Goal: Task Accomplishment & Management: Use online tool/utility

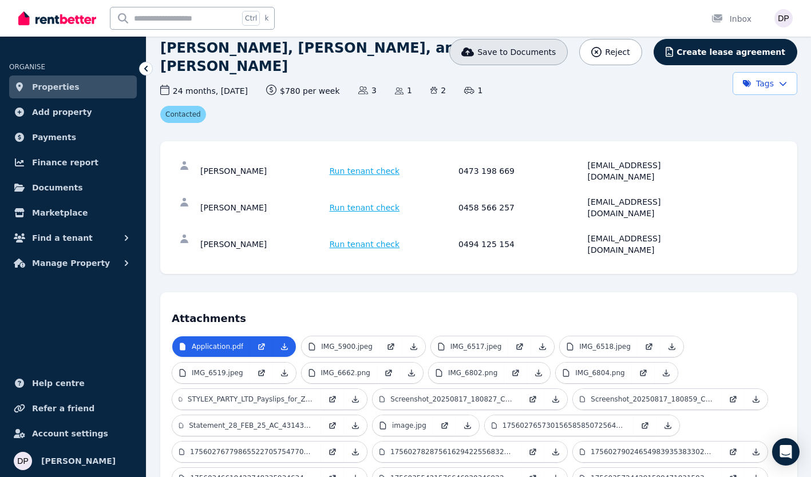
click at [549, 56] on span "Save to Documents" at bounding box center [516, 51] width 78 height 11
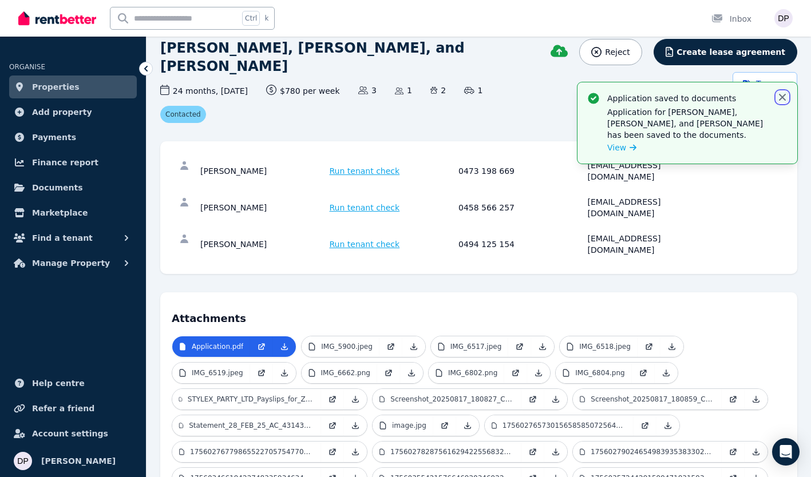
click at [781, 96] on icon "button" at bounding box center [782, 97] width 7 height 7
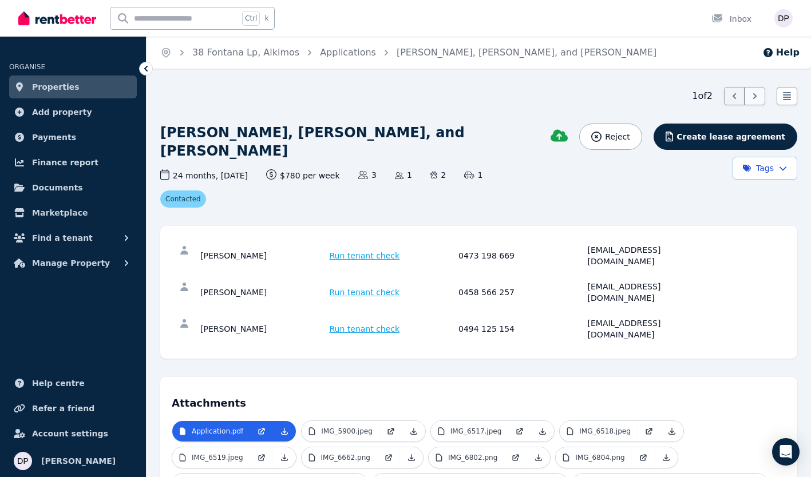
click at [753, 96] on icon at bounding box center [754, 95] width 11 height 11
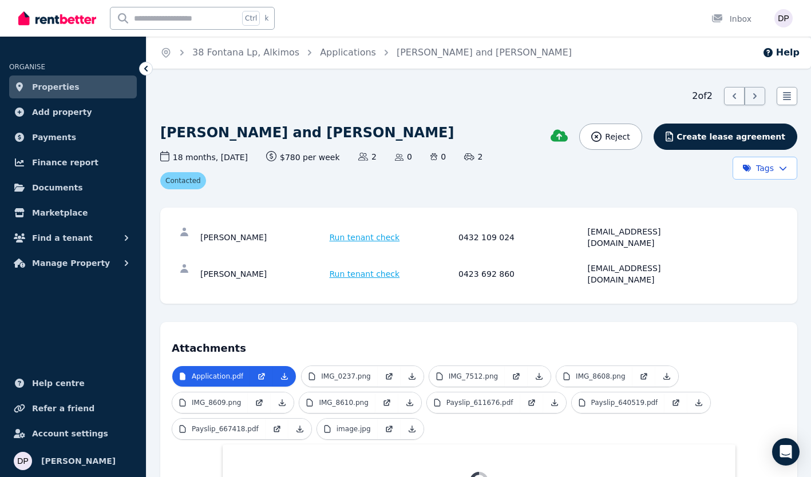
click at [729, 97] on icon at bounding box center [734, 95] width 11 height 11
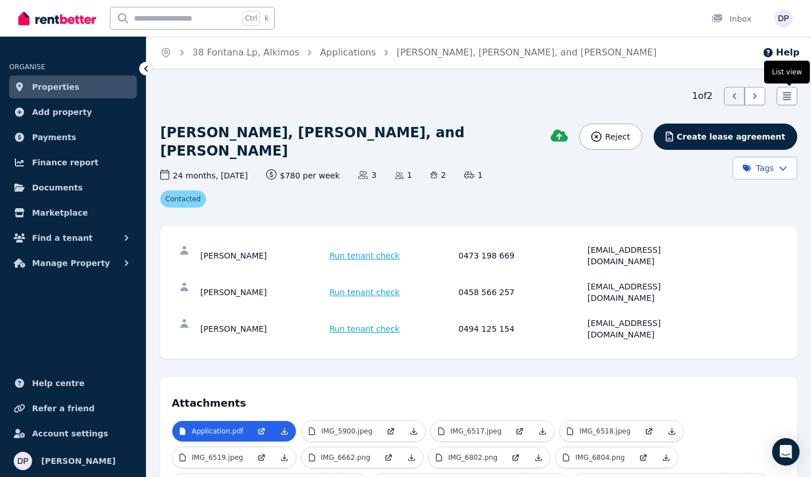
click at [779, 98] on div at bounding box center [787, 96] width 21 height 18
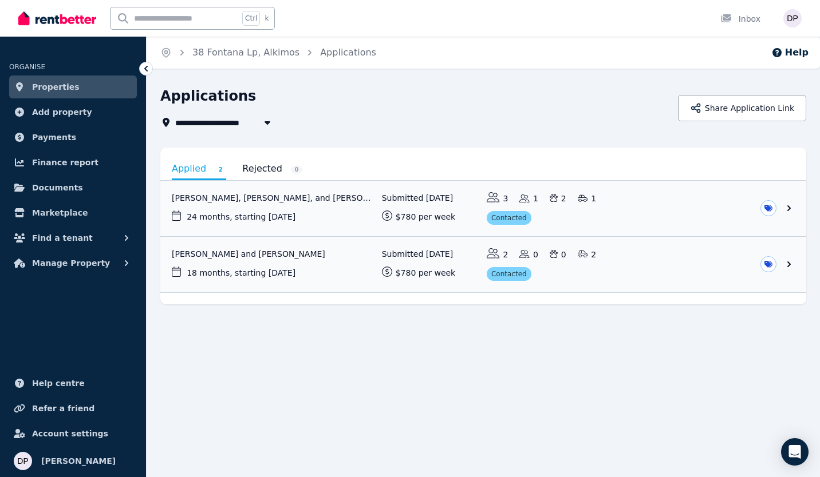
click at [147, 68] on icon at bounding box center [145, 68] width 11 height 11
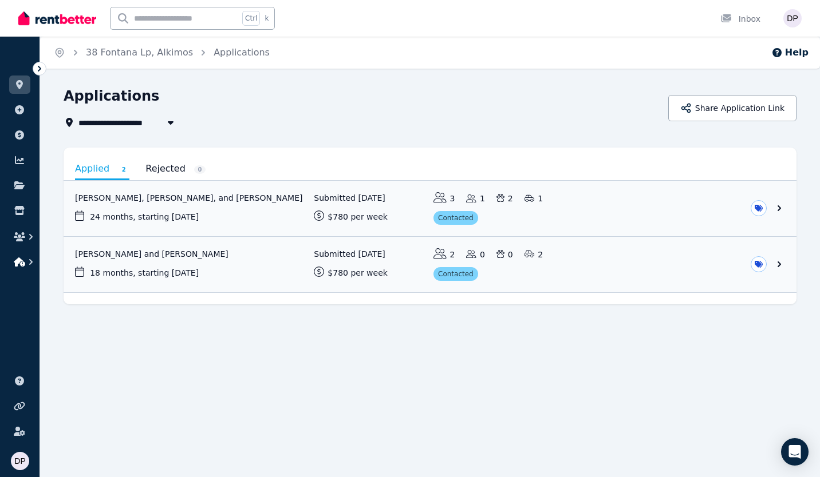
click at [25, 262] on icon "button" at bounding box center [30, 261] width 11 height 11
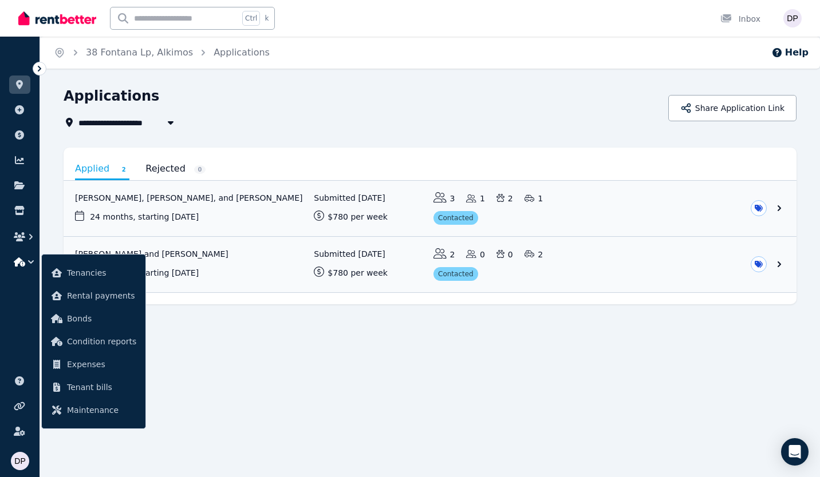
click at [250, 385] on div "**********" at bounding box center [410, 238] width 820 height 477
click at [223, 401] on div "**********" at bounding box center [410, 238] width 820 height 477
click at [218, 195] on link "View application: Zack Prebble, Anita Imeson, and Samuel Fleming" at bounding box center [430, 209] width 733 height 56
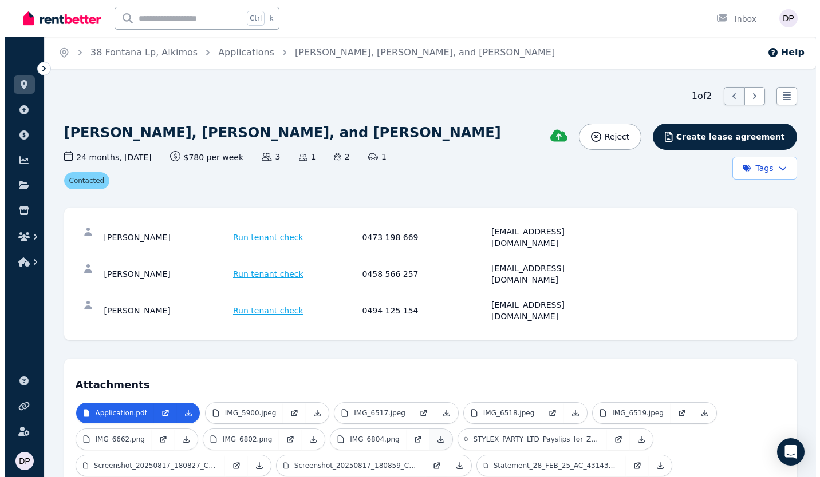
scroll to position [86, 0]
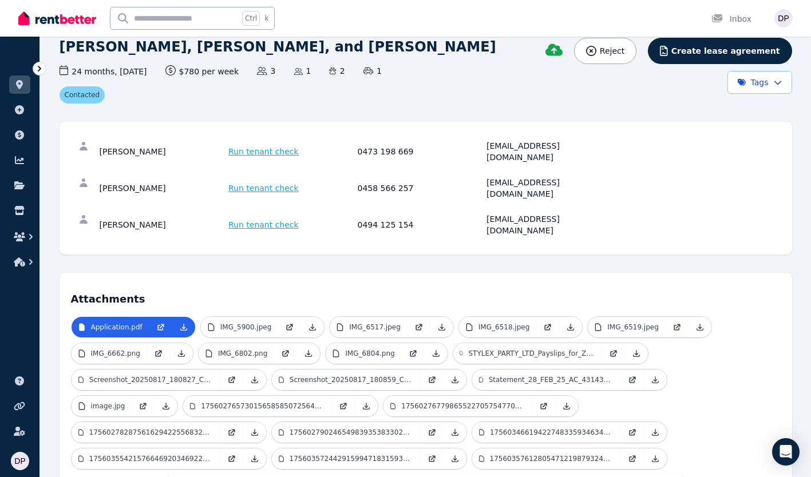
click at [281, 146] on span "Run tenant check" at bounding box center [263, 151] width 70 height 11
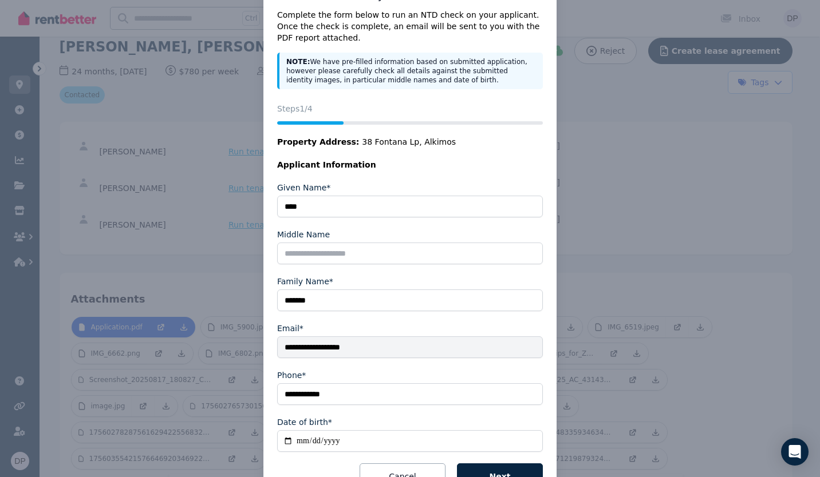
scroll to position [88, 0]
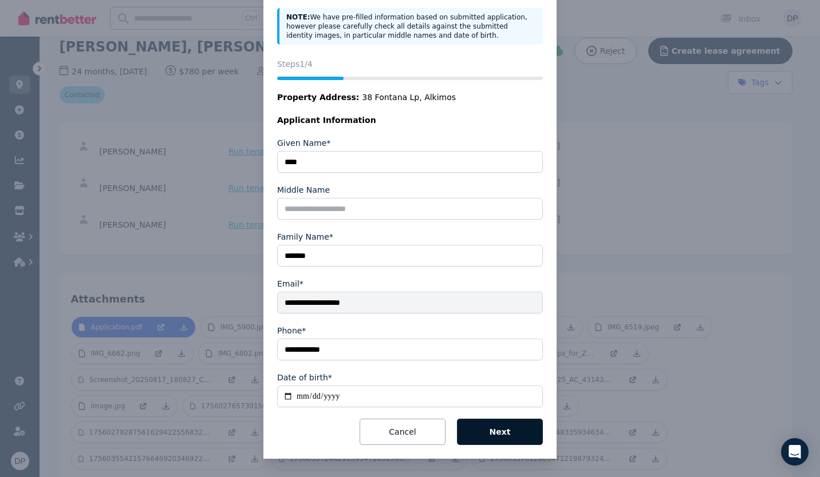
click at [507, 428] on button "Next" at bounding box center [500, 432] width 86 height 26
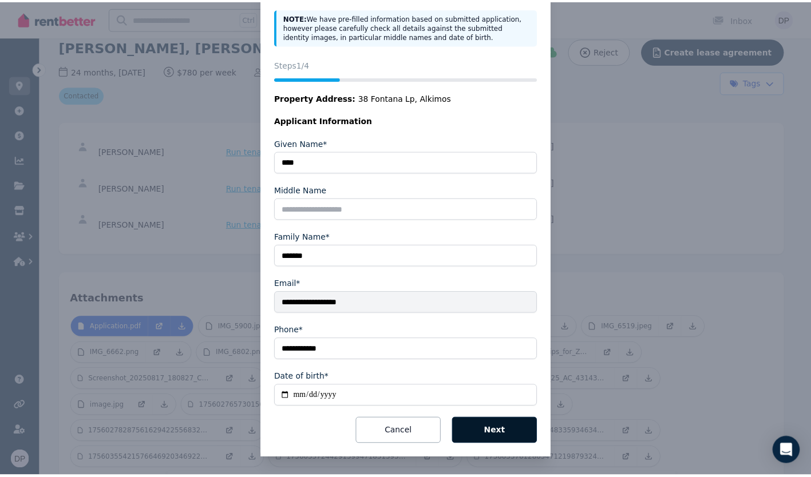
scroll to position [0, 0]
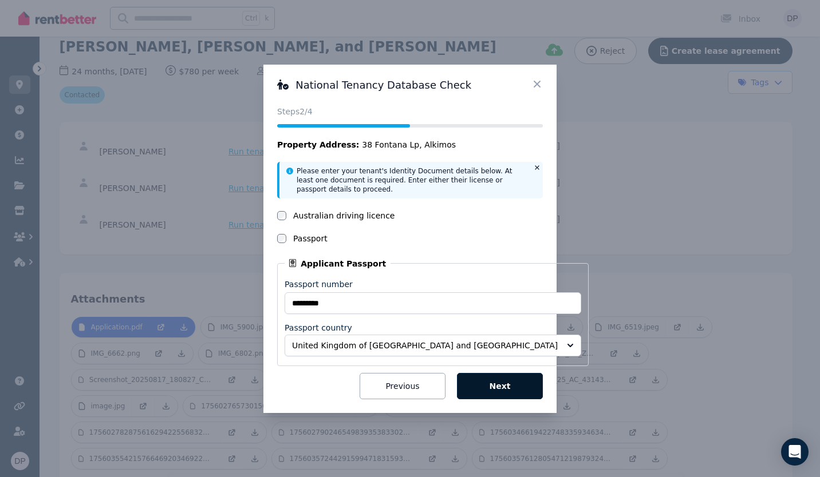
click at [505, 385] on button "Next" at bounding box center [500, 386] width 86 height 26
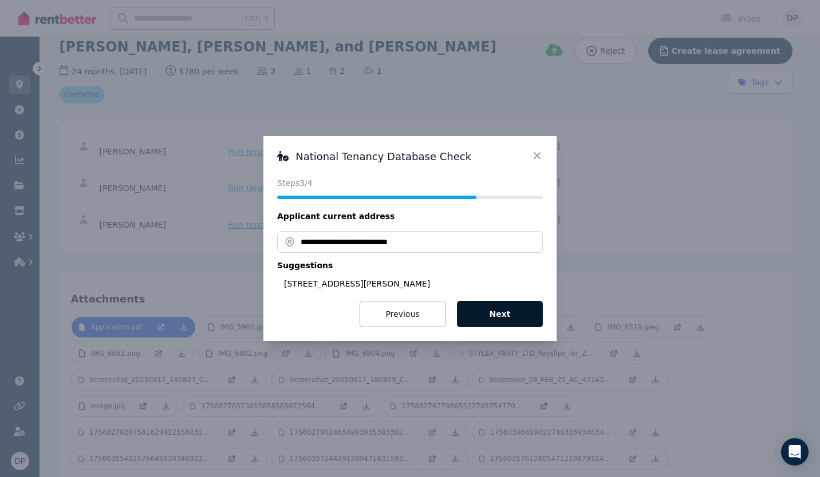
click at [520, 320] on button "Next" at bounding box center [500, 314] width 86 height 26
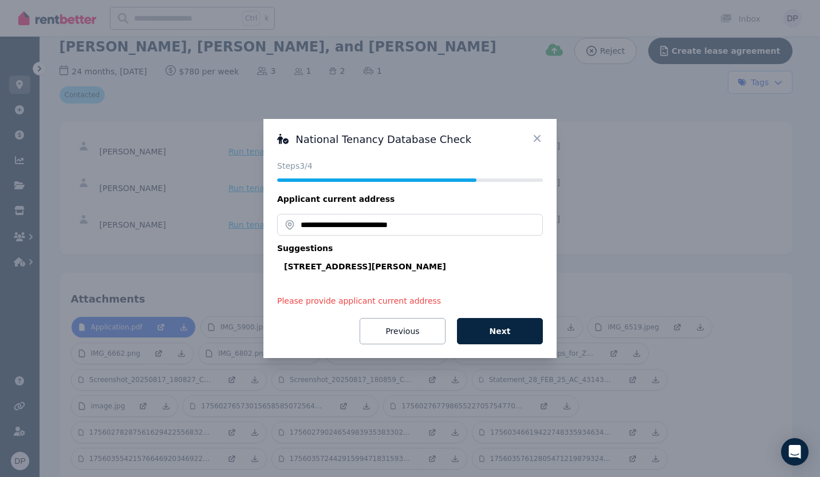
click at [403, 263] on div "[STREET_ADDRESS][PERSON_NAME]" at bounding box center [413, 266] width 259 height 11
type input "**********"
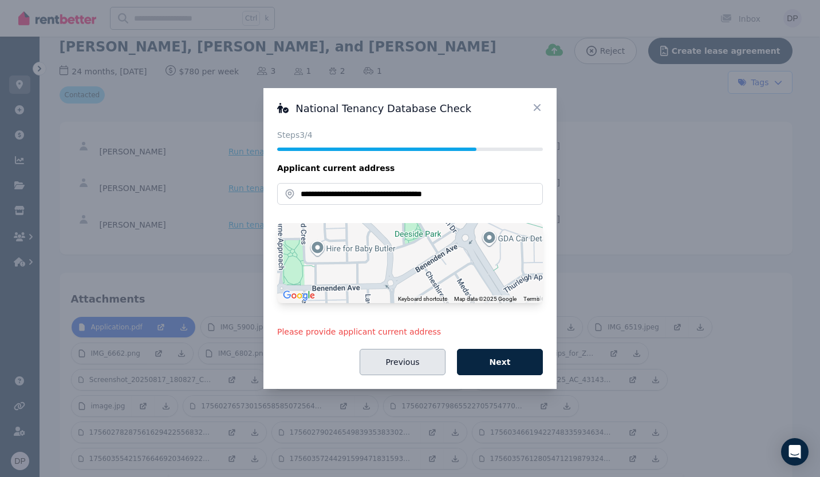
click at [401, 354] on button "Previous" at bounding box center [403, 362] width 86 height 26
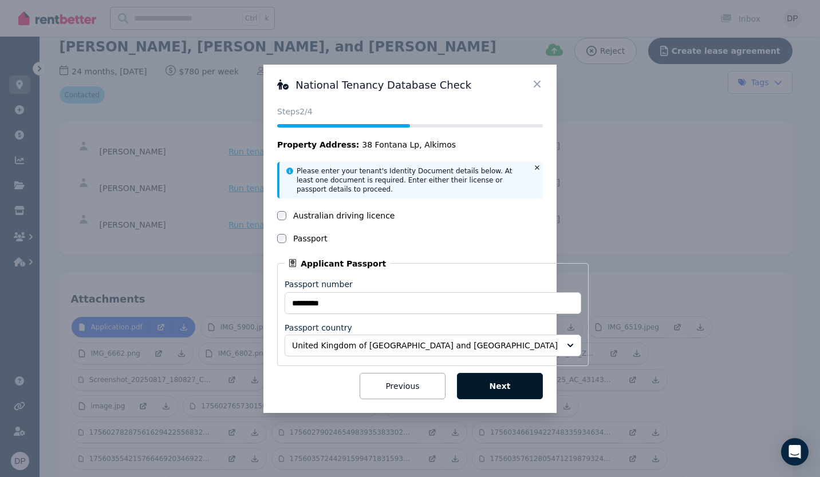
click at [513, 393] on button "Next" at bounding box center [500, 386] width 86 height 26
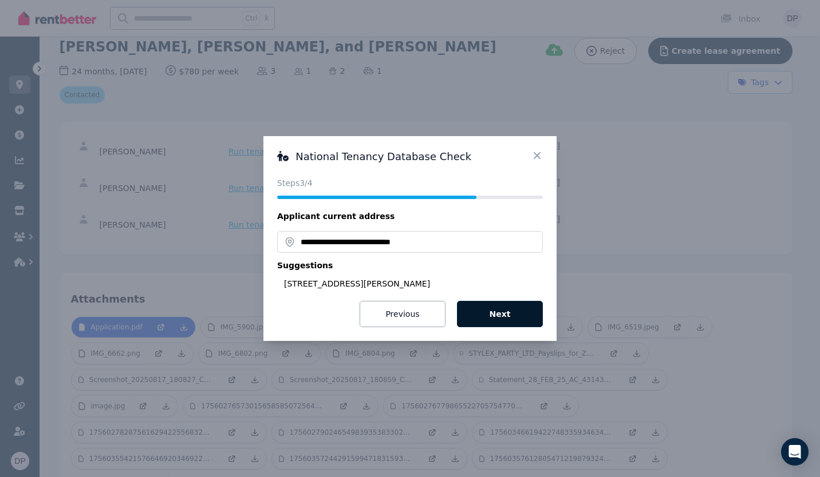
click at [522, 320] on button "Next" at bounding box center [500, 314] width 86 height 26
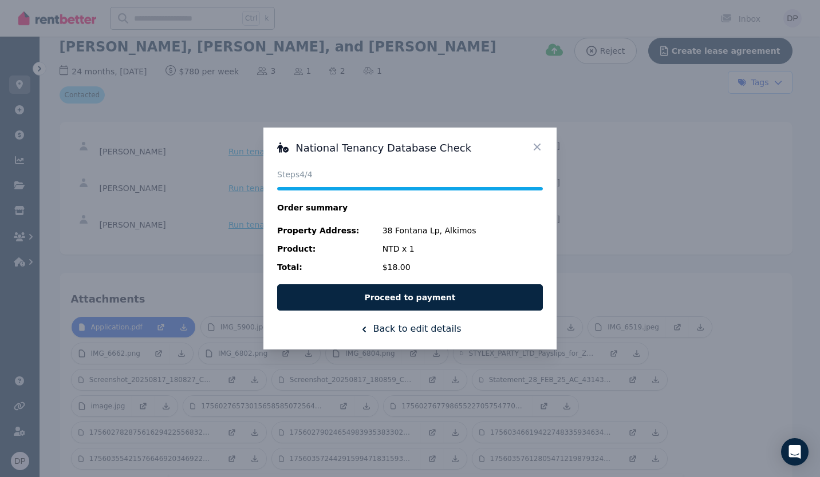
click at [535, 147] on icon at bounding box center [536, 146] width 11 height 11
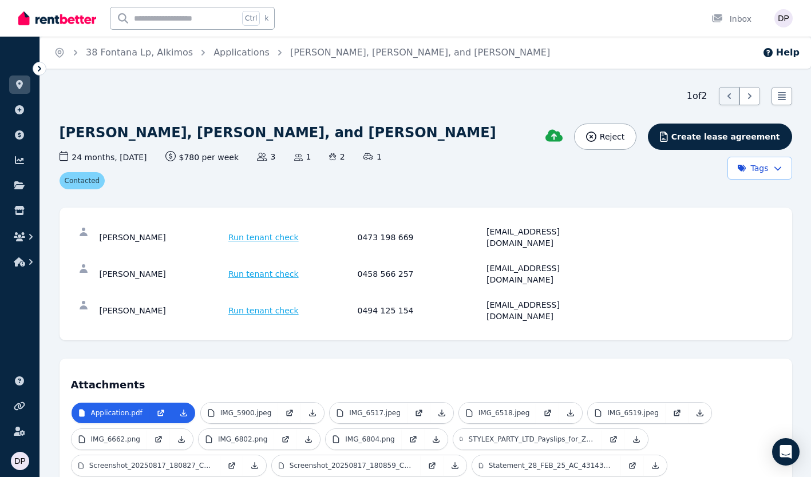
click at [40, 68] on icon at bounding box center [39, 69] width 3 height 6
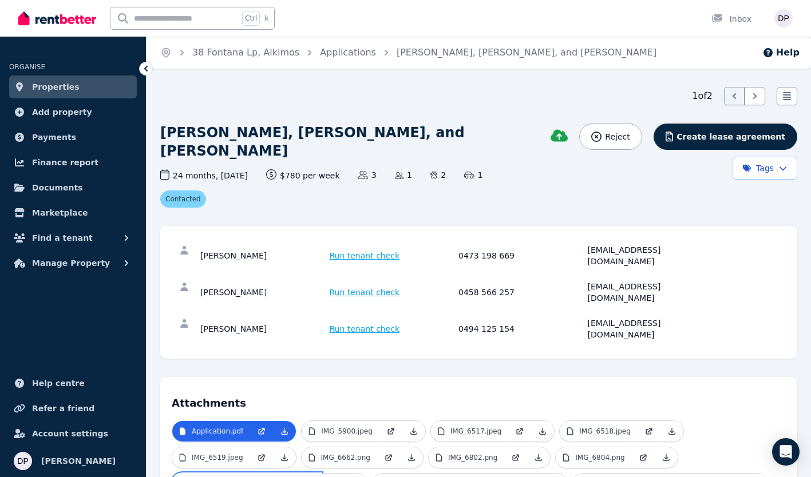
click at [282, 477] on p "STYLEX_PARTY_LTD_Payslips_for_Zack_Charlie_John_Prebble_88.pdf" at bounding box center [251, 484] width 127 height 9
click at [270, 477] on p "STYLEX_PARTY_LTD_Payslips_for_Zack_Charlie_John_Prebble_88.pdf" at bounding box center [251, 484] width 127 height 9
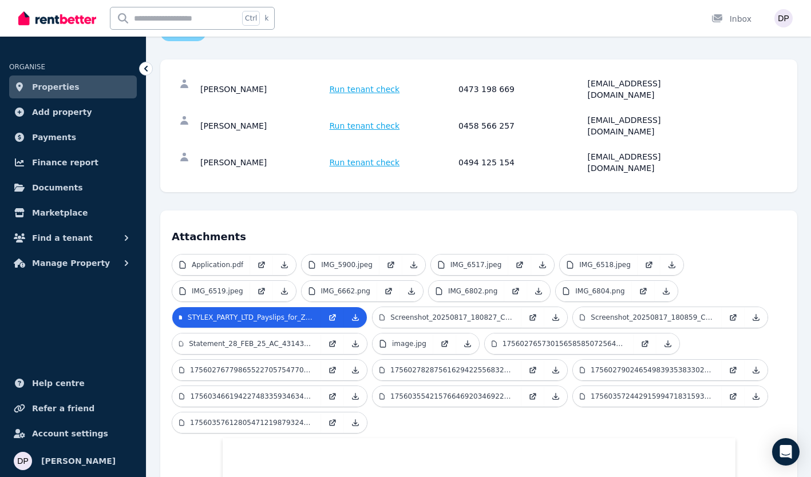
scroll to position [167, 0]
click at [281, 339] on p "Statement_28_FEB_25_AC_43143627_02174938.pdf" at bounding box center [251, 343] width 125 height 9
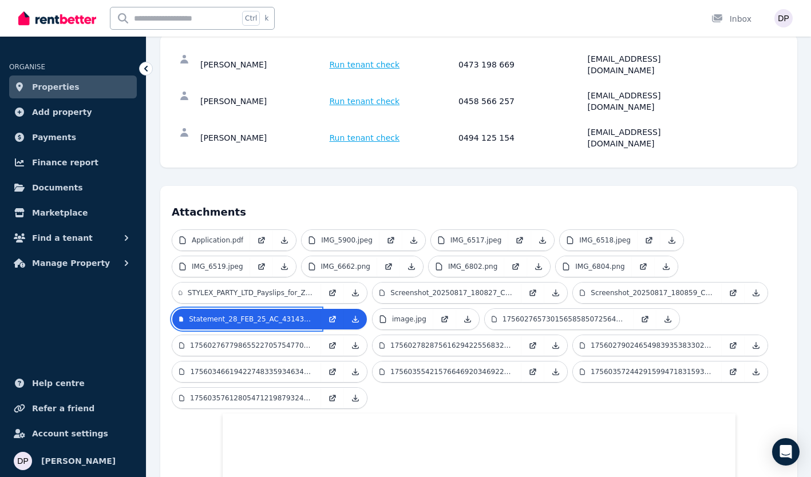
scroll to position [192, 0]
click at [299, 314] on p "Statement_28_FEB_25_AC_43143627_02174938.pdf" at bounding box center [251, 318] width 125 height 9
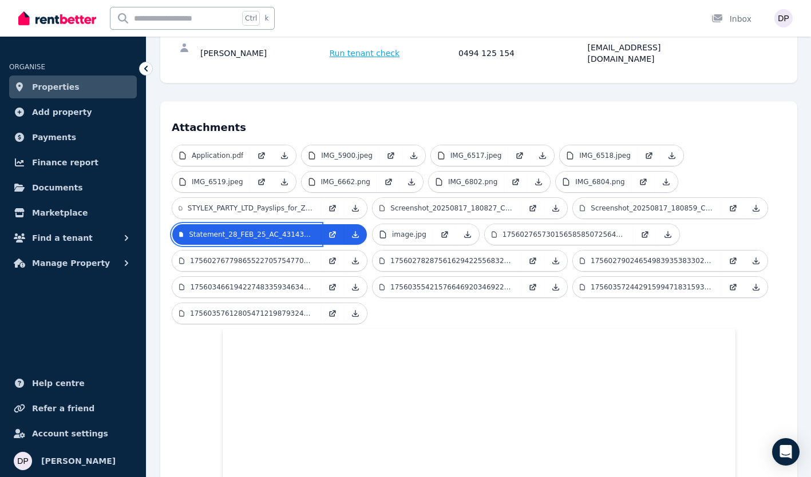
scroll to position [278, 0]
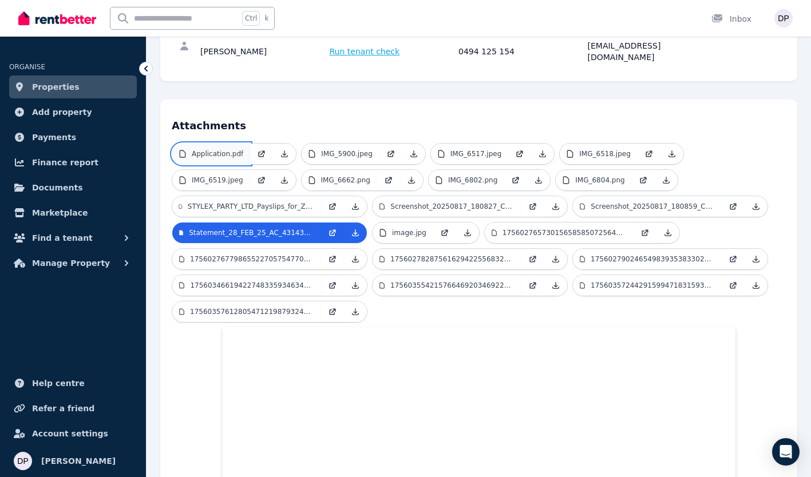
click at [226, 149] on p "Application.pdf" at bounding box center [218, 153] width 52 height 9
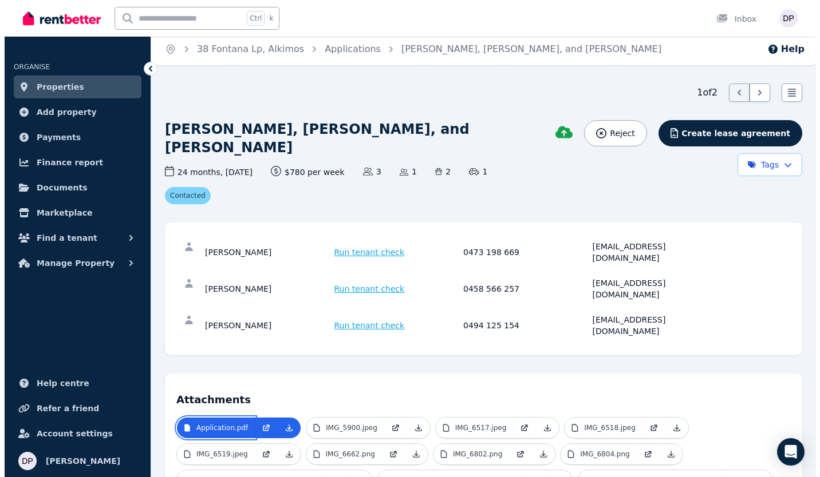
scroll to position [0, 0]
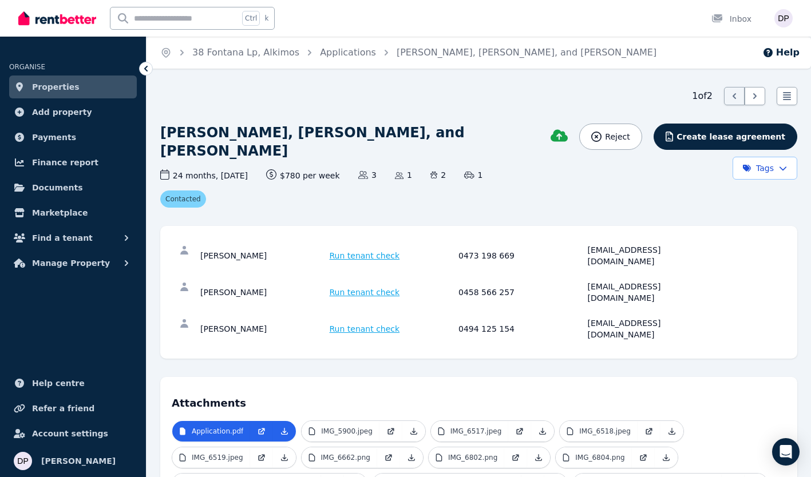
click at [360, 287] on span "Run tenant check" at bounding box center [365, 292] width 70 height 11
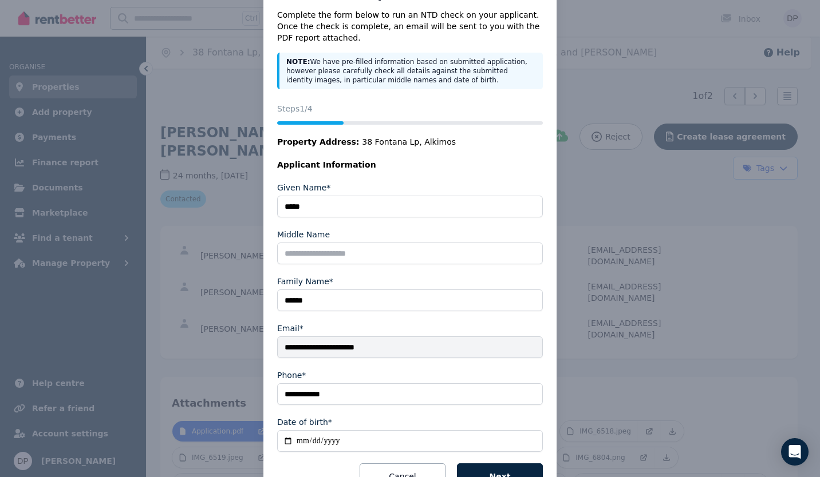
scroll to position [88, 0]
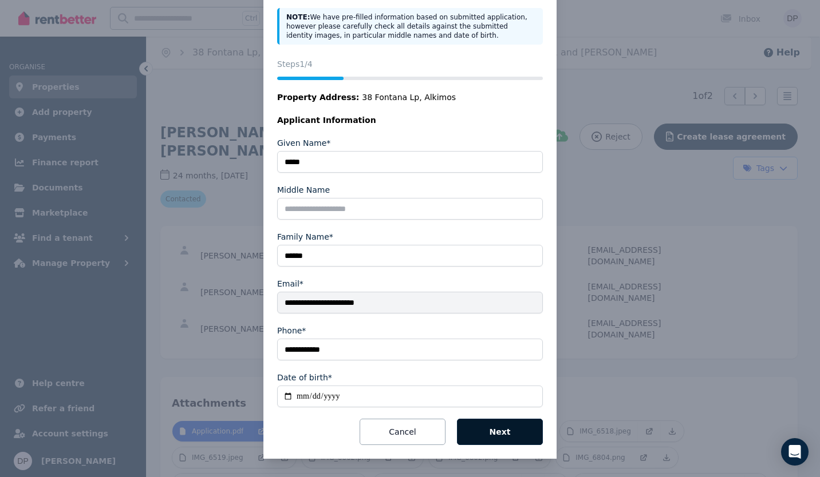
click at [506, 428] on button "Next" at bounding box center [500, 432] width 86 height 26
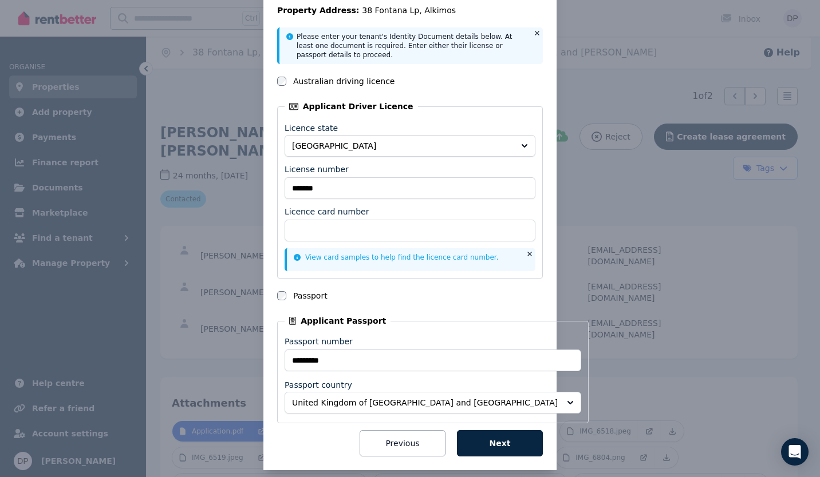
scroll to position [100, 0]
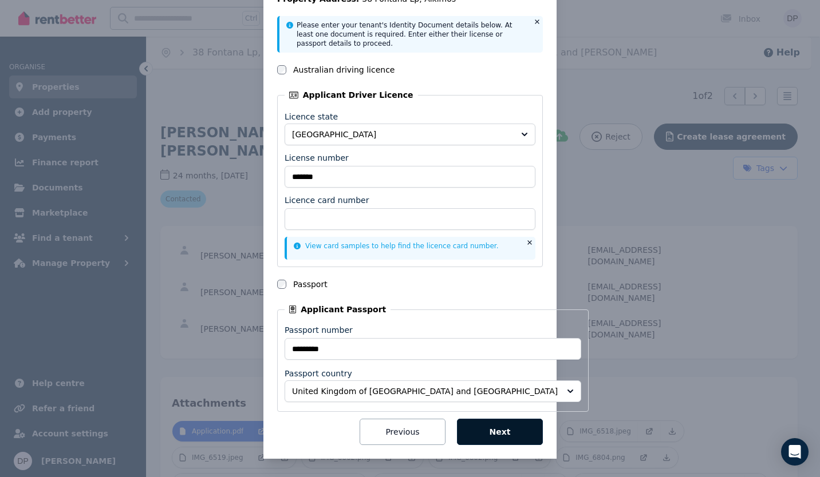
click at [507, 426] on button "Next" at bounding box center [500, 432] width 86 height 26
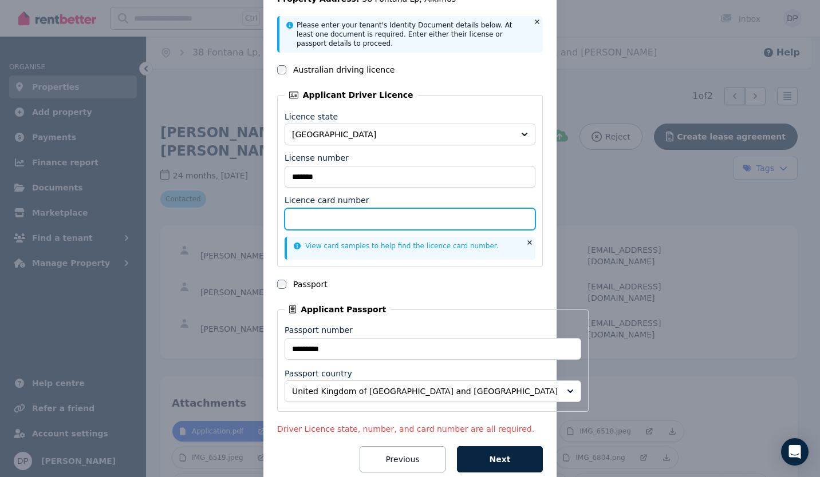
click at [436, 219] on input "Licence card number" at bounding box center [410, 219] width 251 height 22
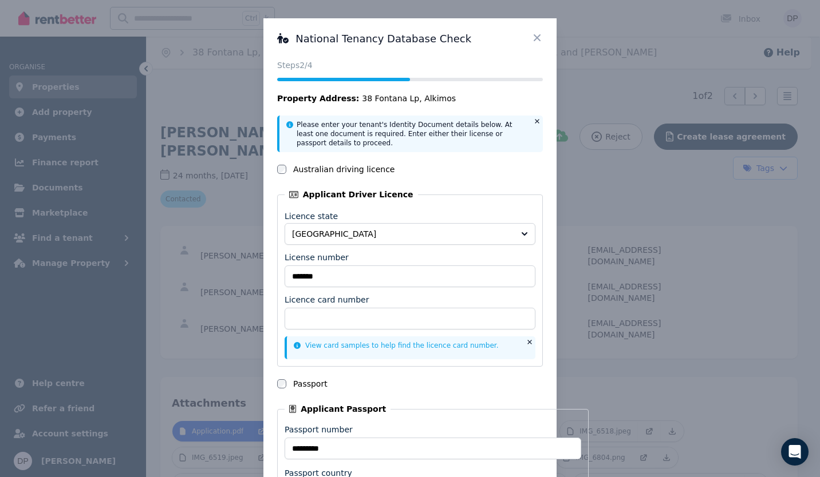
click at [467, 347] on link "View card samples to help find the licence card number." at bounding box center [396, 346] width 205 height 8
click at [532, 41] on icon at bounding box center [536, 37] width 11 height 11
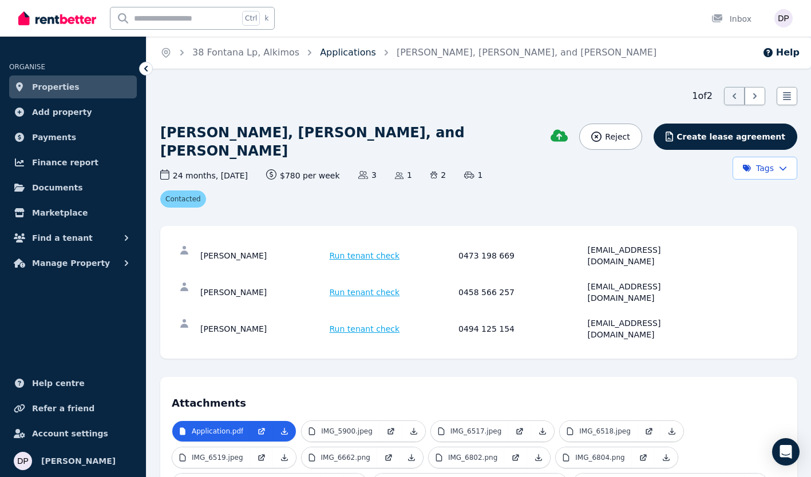
click at [343, 53] on link "Applications" at bounding box center [348, 52] width 56 height 11
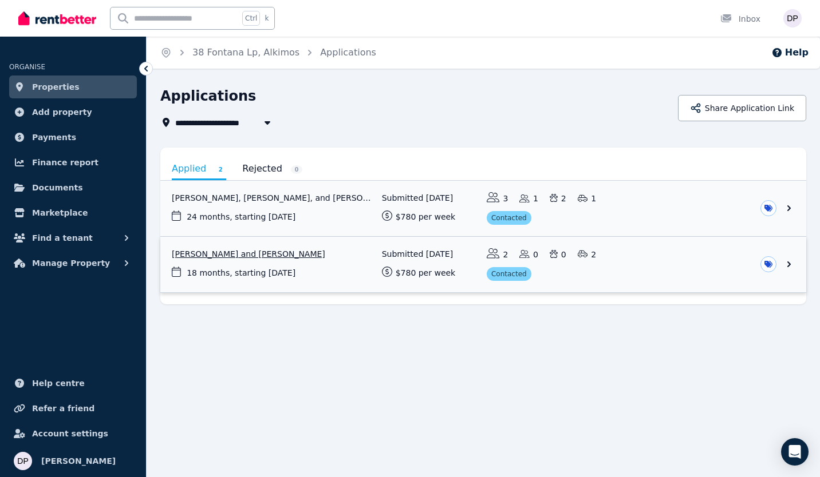
click at [268, 254] on link "View application: Austin Bourke and Teagan Lyons" at bounding box center [483, 265] width 646 height 56
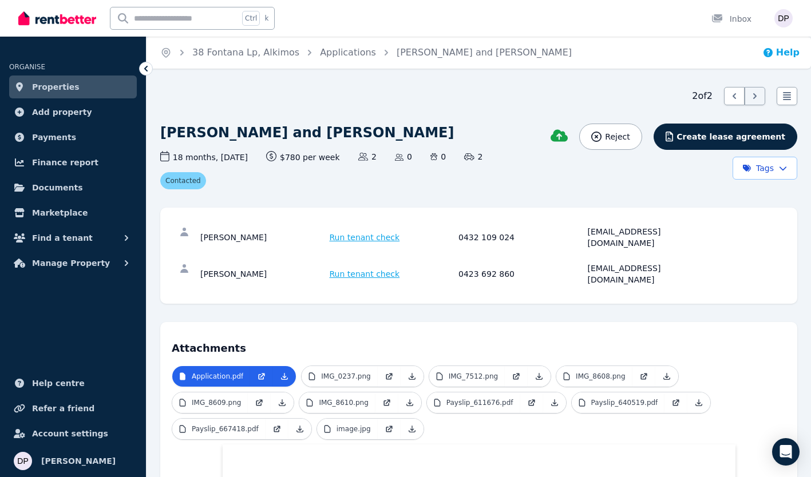
click at [781, 52] on button "Help" at bounding box center [781, 53] width 37 height 14
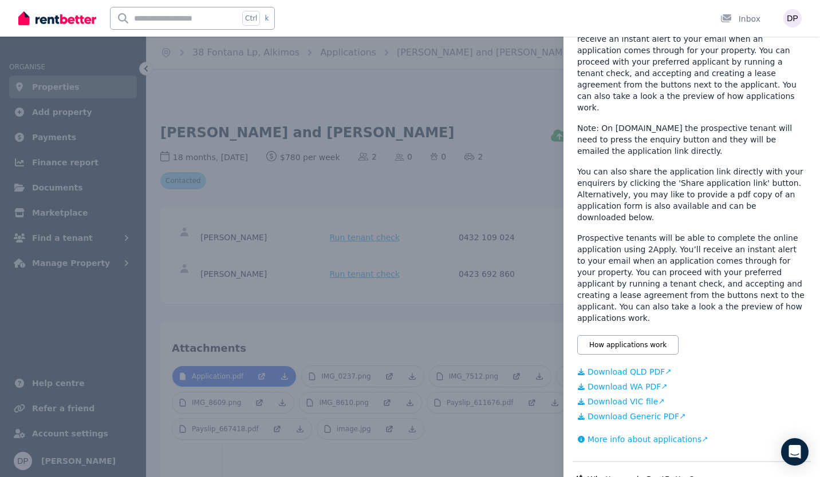
scroll to position [158, 0]
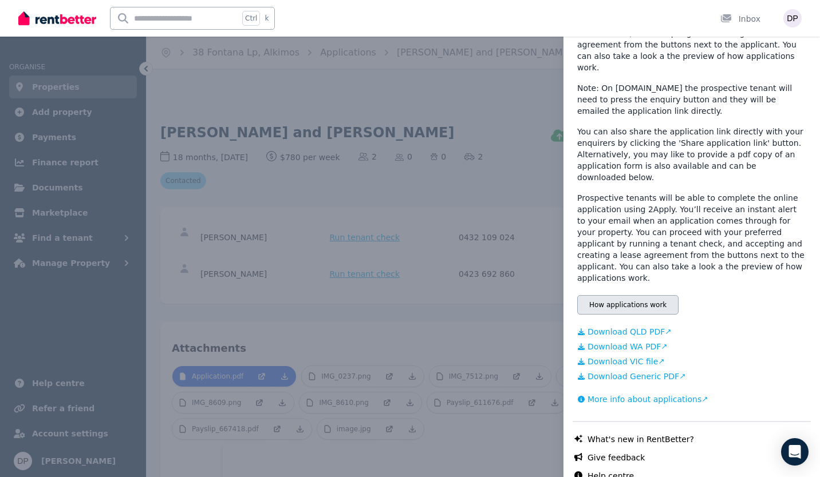
click at [651, 295] on button "How applications work" at bounding box center [627, 304] width 101 height 19
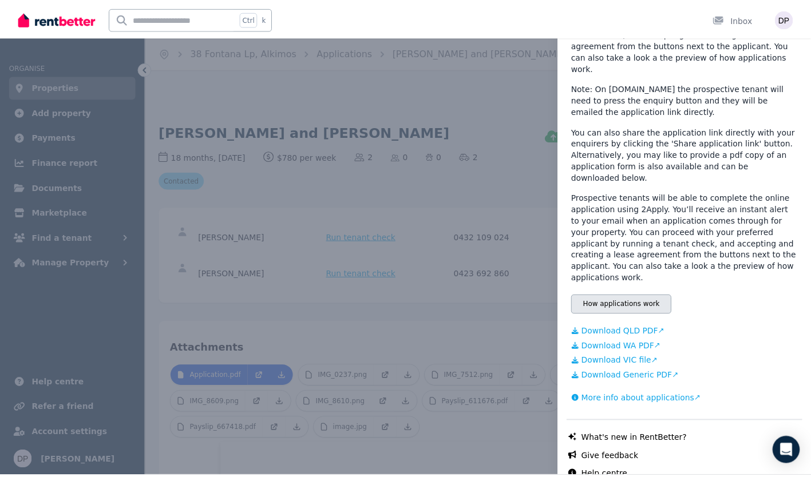
scroll to position [0, 0]
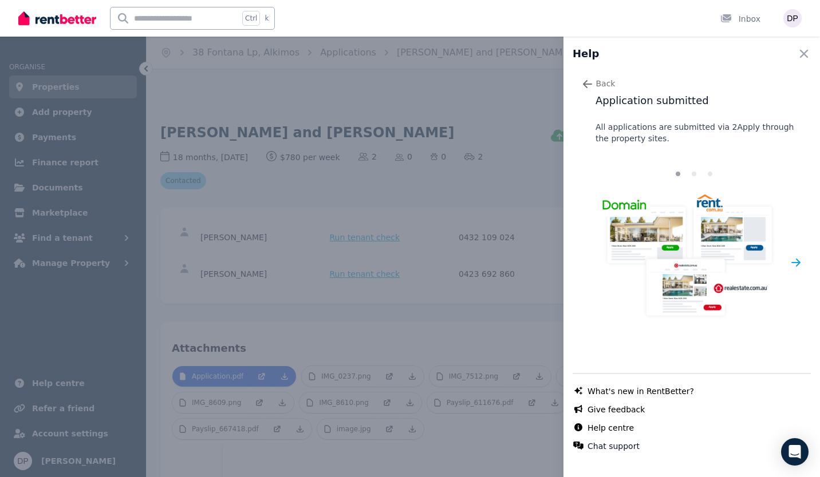
click at [791, 261] on icon "button" at bounding box center [795, 262] width 11 height 11
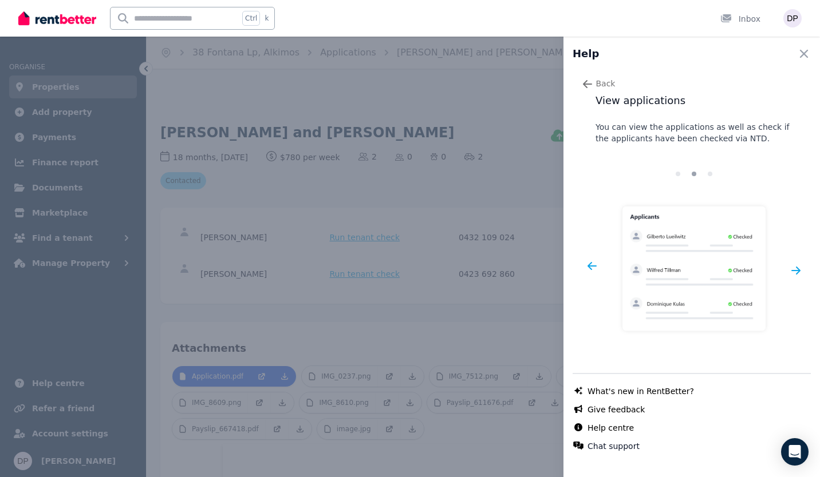
click at [791, 261] on div "Next" at bounding box center [795, 270] width 11 height 143
click at [791, 267] on icon "button" at bounding box center [795, 271] width 9 height 8
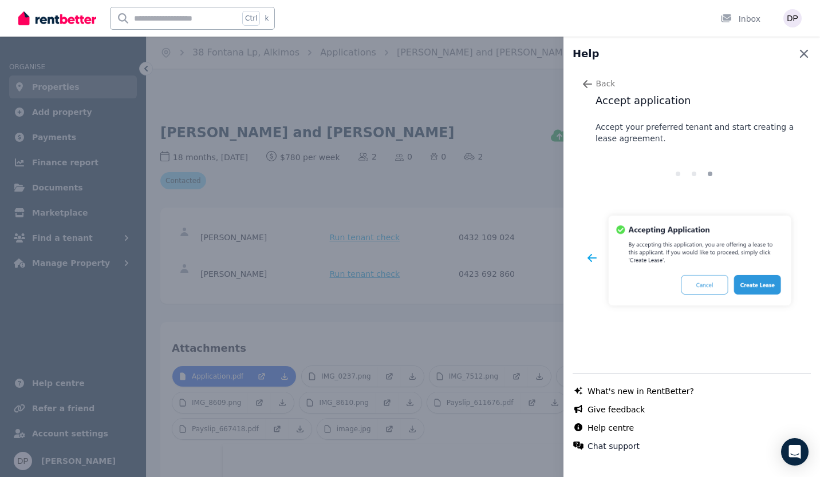
click at [800, 53] on icon "button" at bounding box center [804, 54] width 8 height 8
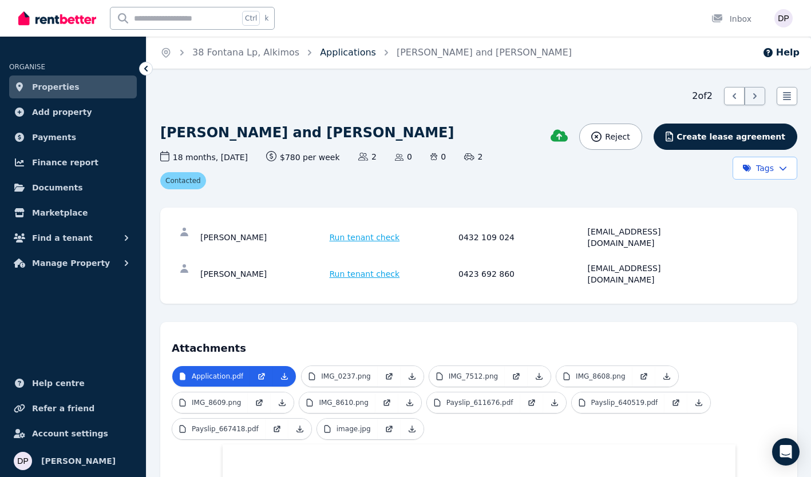
click at [329, 56] on link "Applications" at bounding box center [348, 52] width 56 height 11
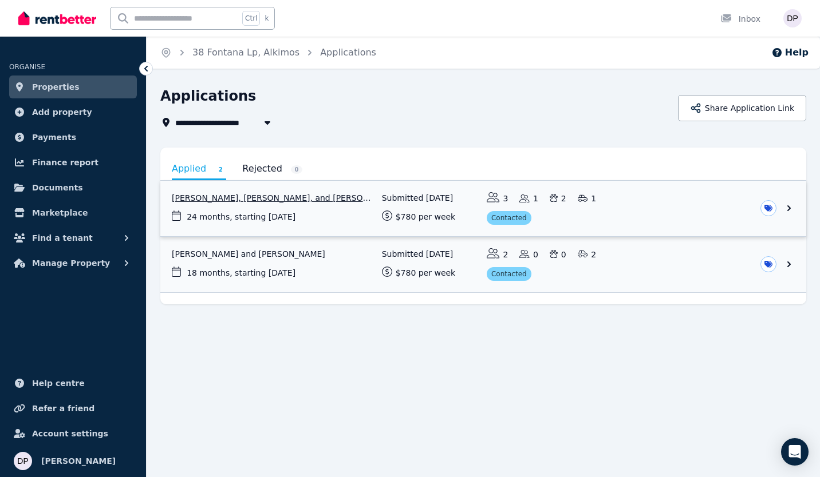
click at [300, 200] on link "View application: Zack Prebble, Anita Imeson, and Samuel Fleming" at bounding box center [483, 209] width 646 height 56
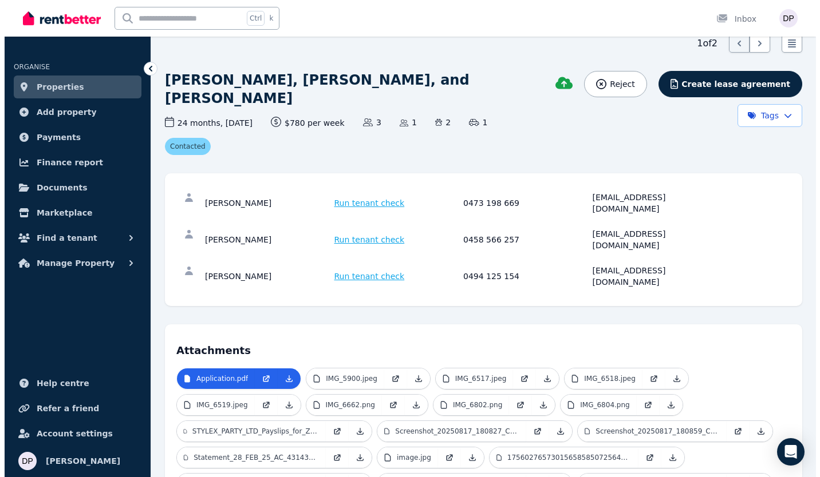
scroll to position [52, 0]
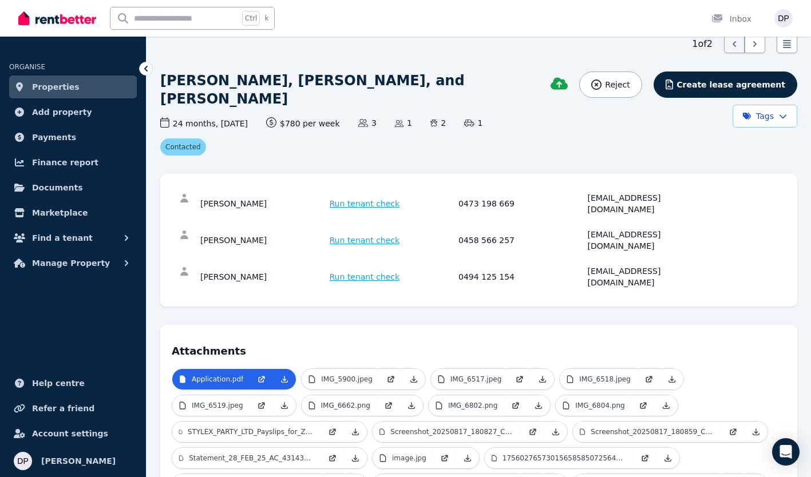
click at [349, 198] on span "Run tenant check" at bounding box center [365, 203] width 70 height 11
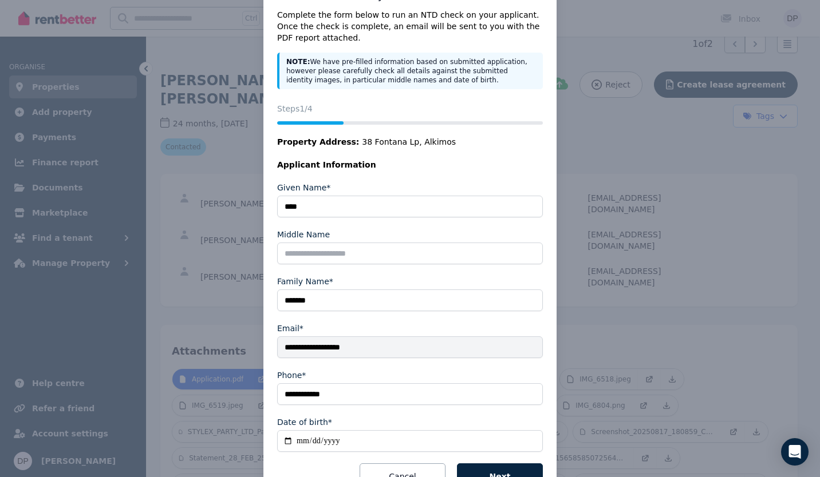
scroll to position [88, 0]
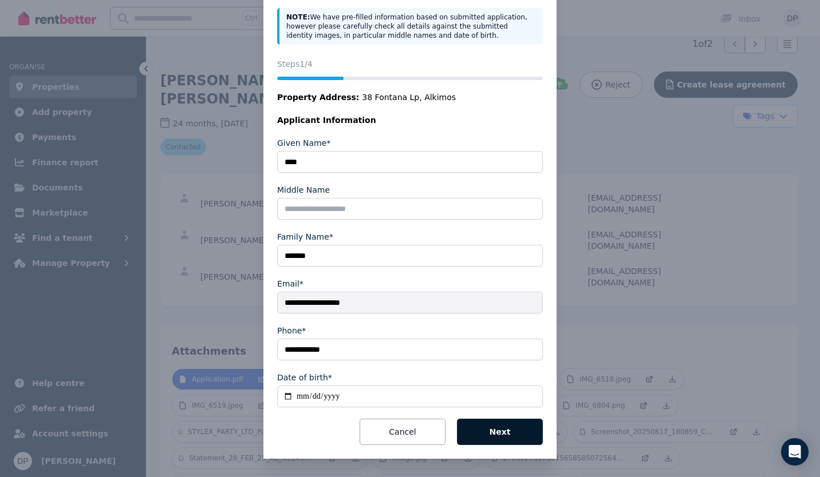
click at [504, 434] on button "Next" at bounding box center [500, 432] width 86 height 26
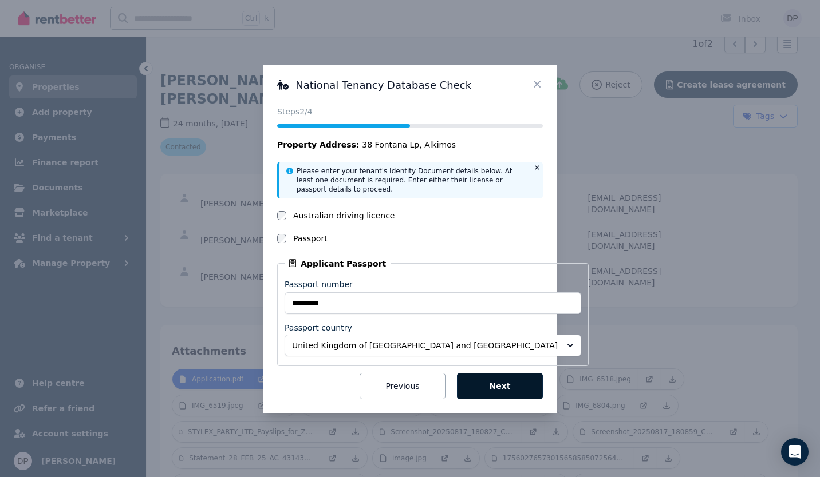
click at [502, 386] on button "Next" at bounding box center [500, 386] width 86 height 26
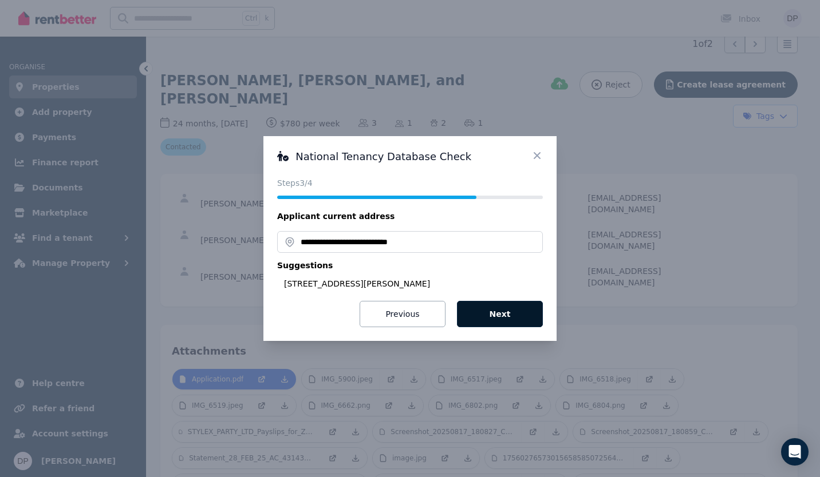
click at [516, 319] on button "Next" at bounding box center [500, 314] width 86 height 26
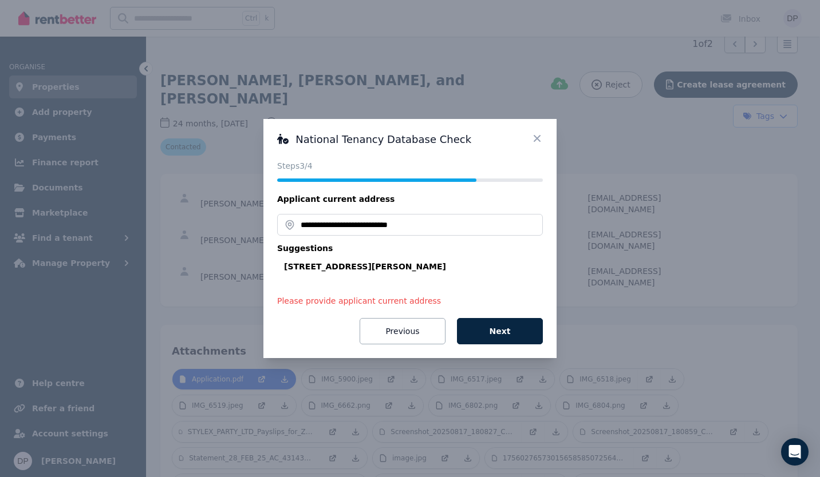
click at [435, 267] on div "[STREET_ADDRESS][PERSON_NAME]" at bounding box center [413, 266] width 259 height 11
type input "**********"
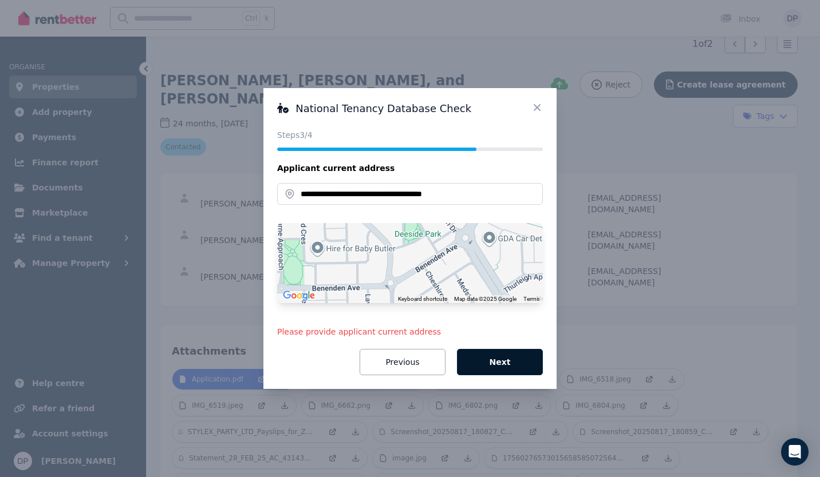
click at [498, 367] on button "Next" at bounding box center [500, 362] width 86 height 26
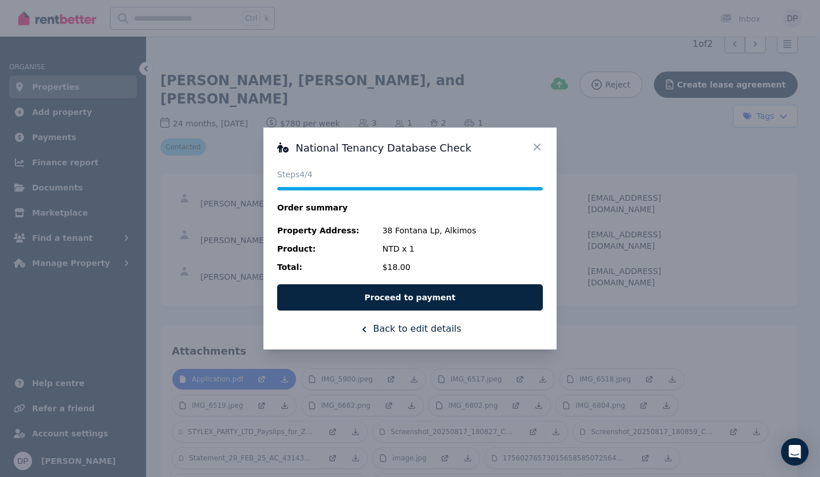
click at [537, 145] on icon at bounding box center [536, 146] width 11 height 11
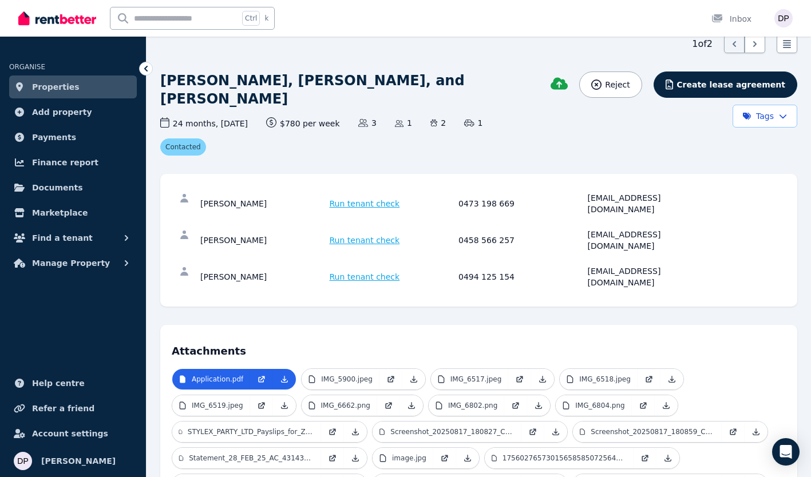
click at [369, 271] on span "Run tenant check" at bounding box center [365, 276] width 70 height 11
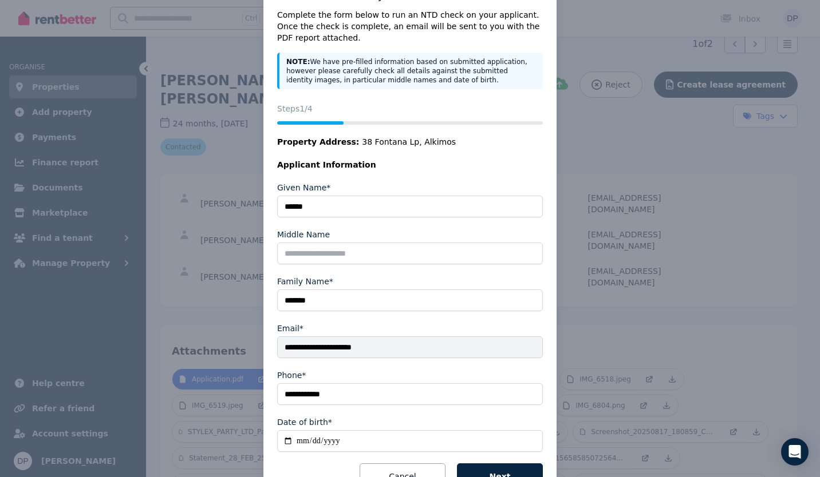
scroll to position [88, 0]
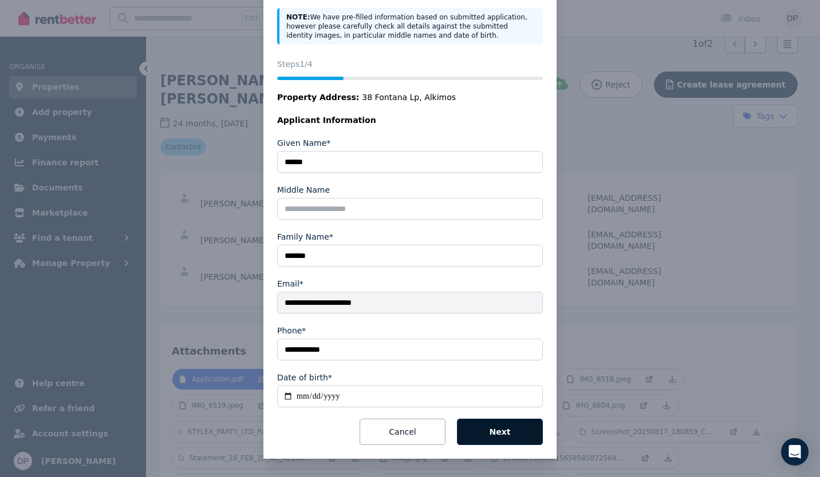
click at [498, 432] on button "Next" at bounding box center [500, 432] width 86 height 26
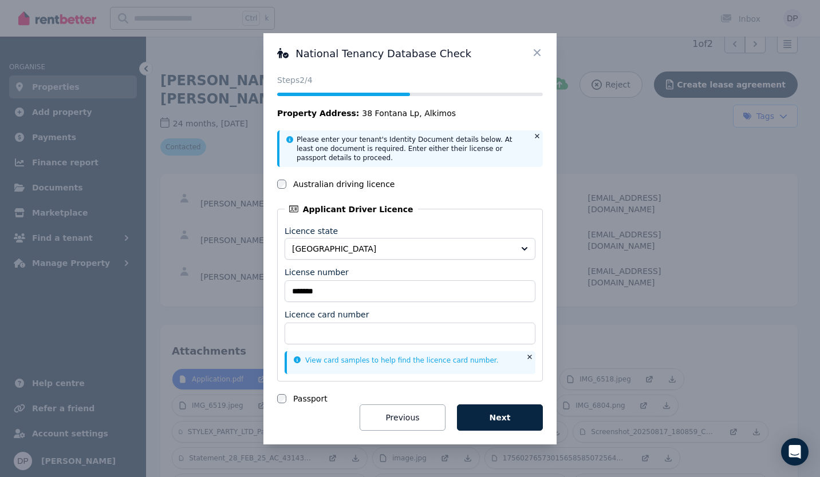
click at [537, 53] on icon at bounding box center [536, 52] width 11 height 11
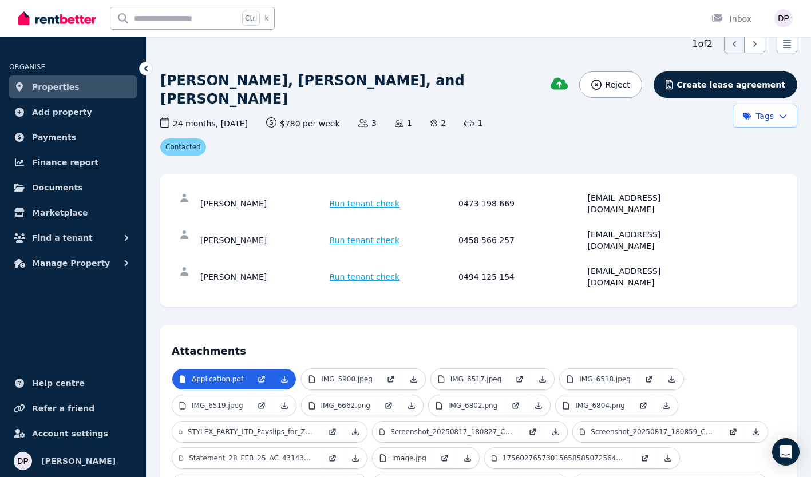
click at [374, 271] on span "Run tenant check" at bounding box center [365, 276] width 70 height 11
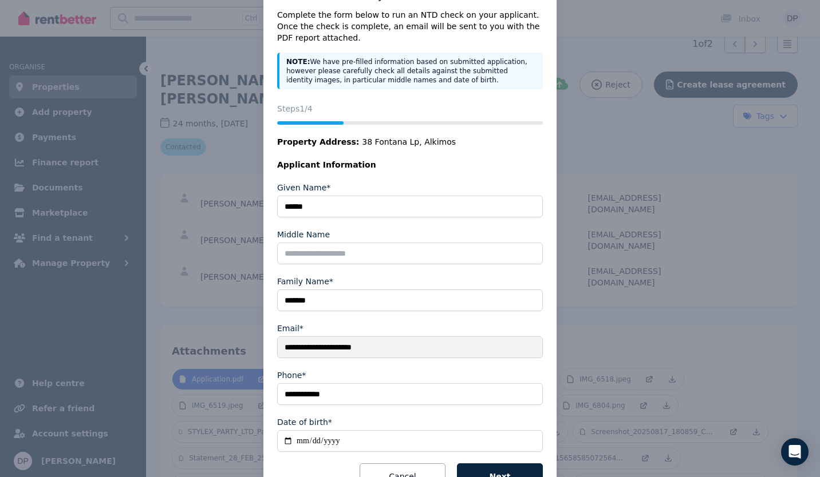
scroll to position [88, 0]
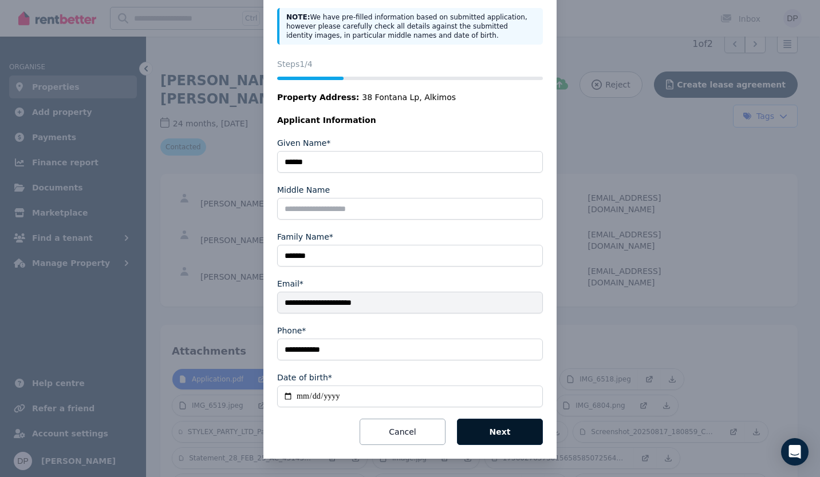
click at [500, 428] on button "Next" at bounding box center [500, 432] width 86 height 26
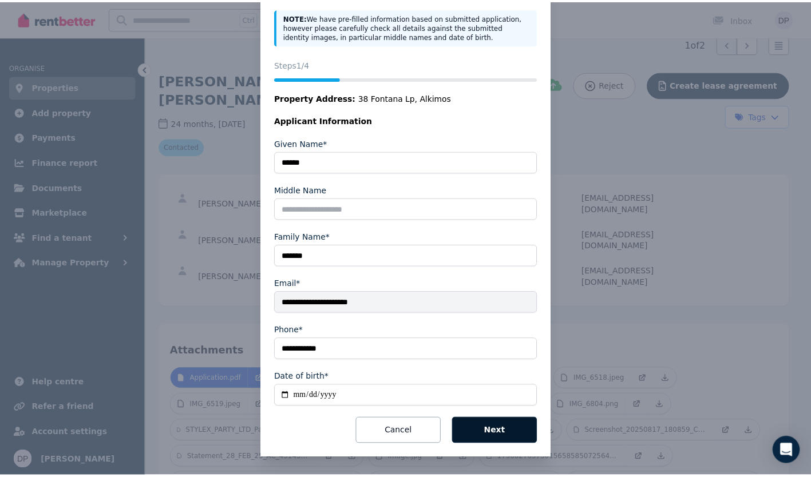
scroll to position [0, 0]
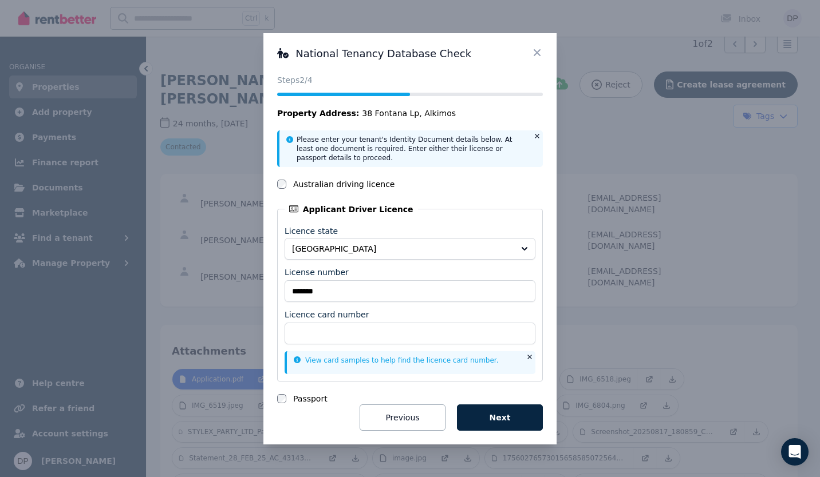
click at [539, 49] on icon at bounding box center [536, 52] width 11 height 11
